Goal: Transaction & Acquisition: Purchase product/service

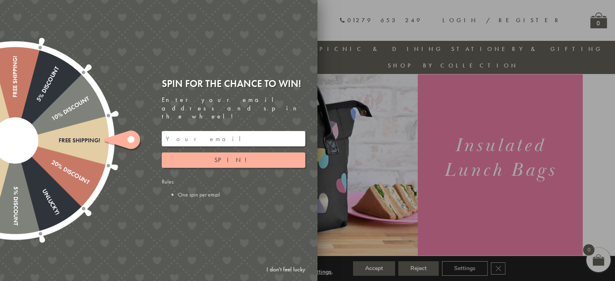
scroll to position [55, 0]
click at [283, 271] on link "I don't feel lucky" at bounding box center [285, 269] width 47 height 15
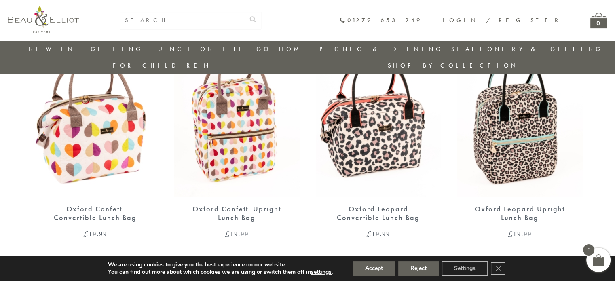
scroll to position [340, 0]
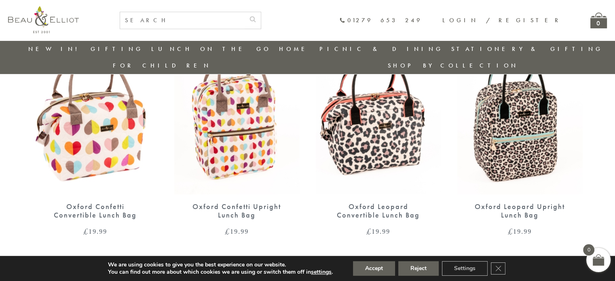
click at [241, 23] on input "text" at bounding box center [182, 20] width 125 height 17
type input "36698"
click at [245, 12] on button "submit" at bounding box center [253, 18] width 16 height 13
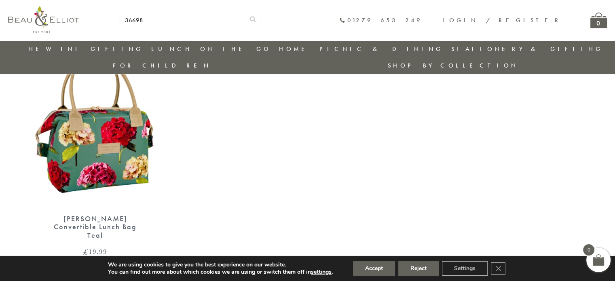
scroll to position [82, 0]
